Goal: Task Accomplishment & Management: Manage account settings

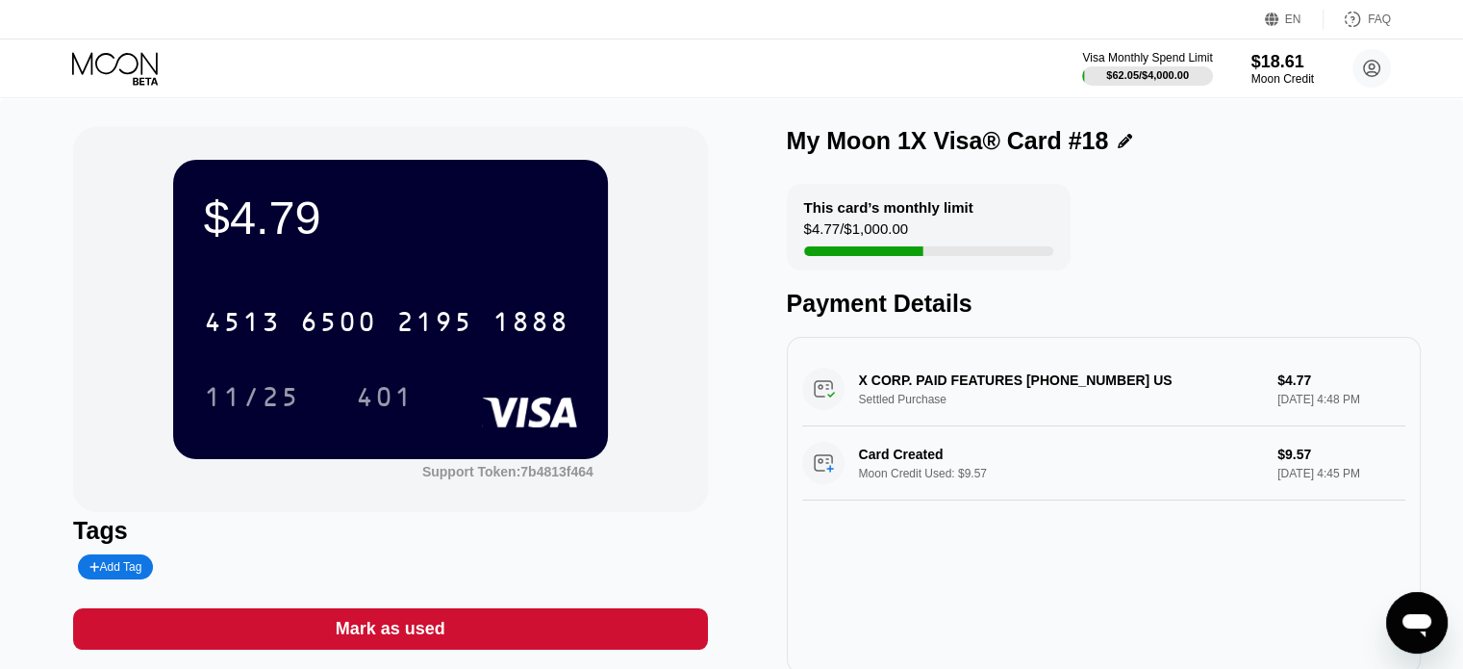
click at [792, 317] on div "Payment Details" at bounding box center [1104, 304] width 634 height 28
click at [134, 84] on icon at bounding box center [145, 81] width 25 height 8
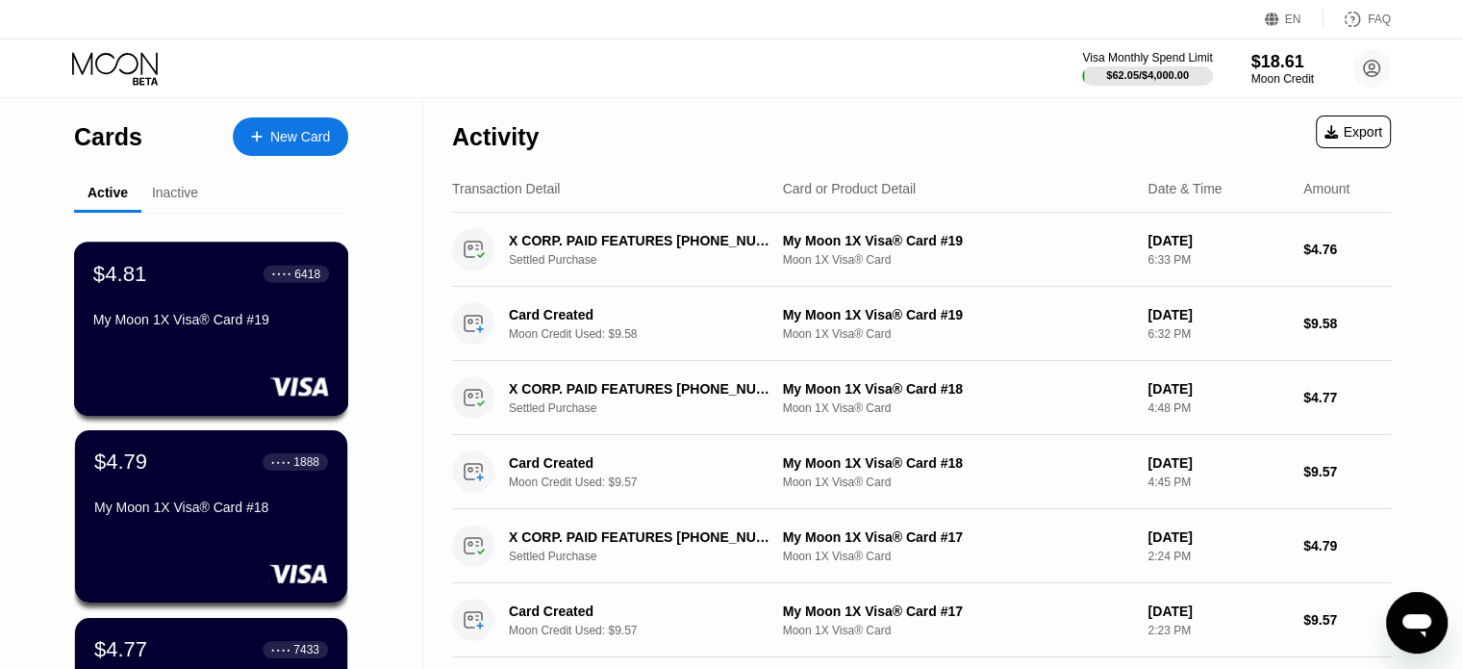
click at [234, 335] on div "My Moon 1X Visa® Card #19" at bounding box center [211, 323] width 236 height 23
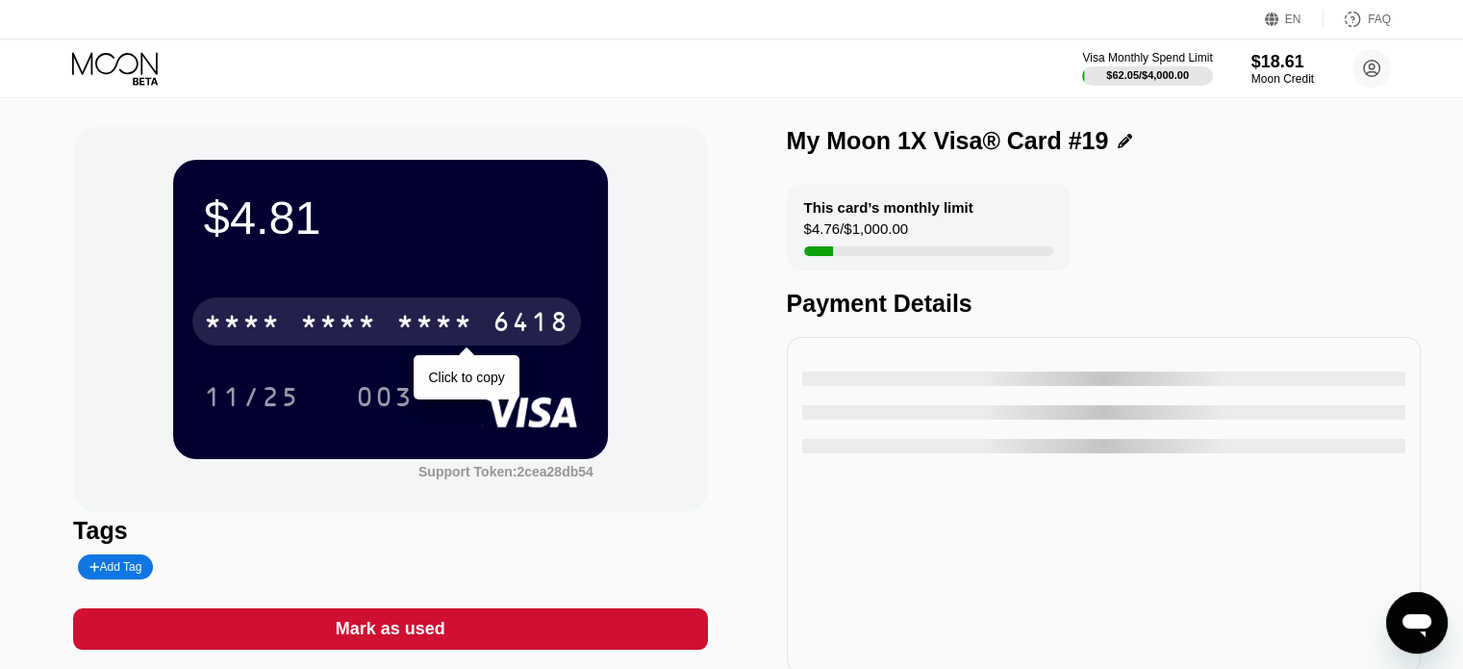
click at [367, 329] on div "* * * *" at bounding box center [338, 324] width 77 height 31
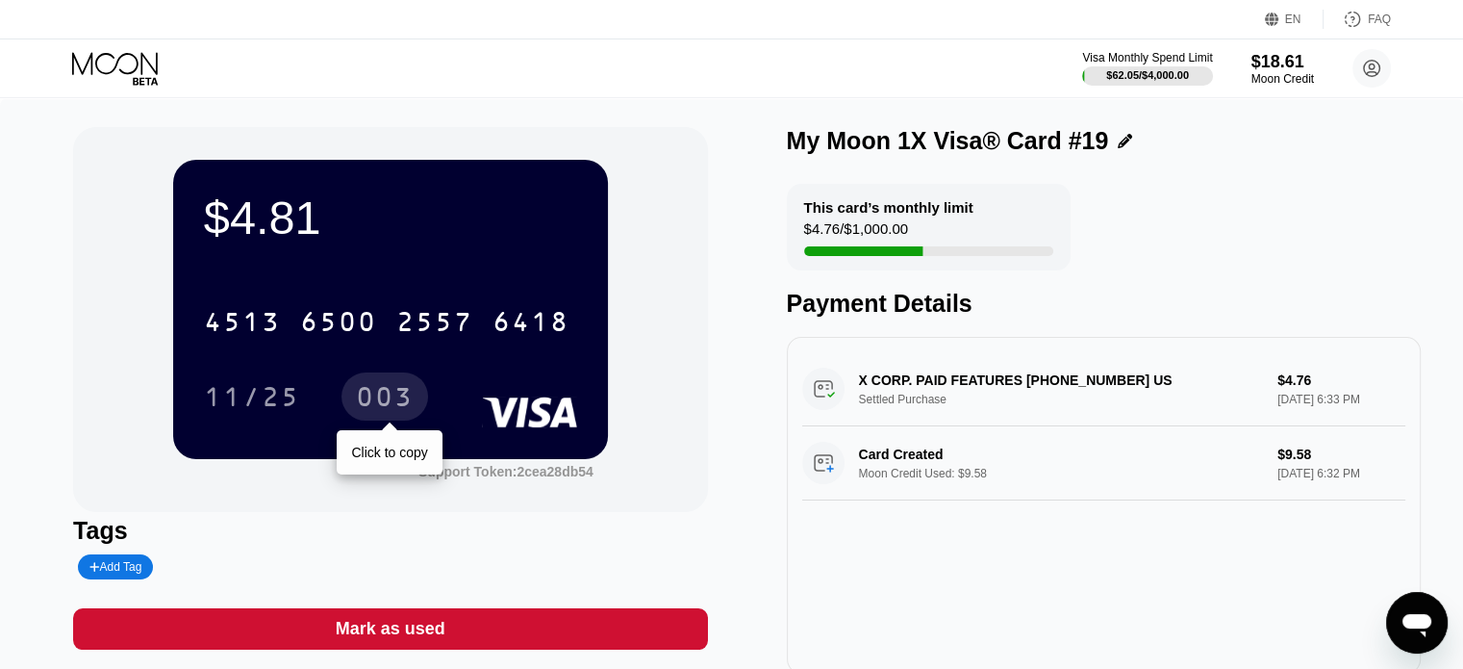
click at [403, 395] on div "003" at bounding box center [385, 399] width 58 height 31
